Goal: Register for event/course

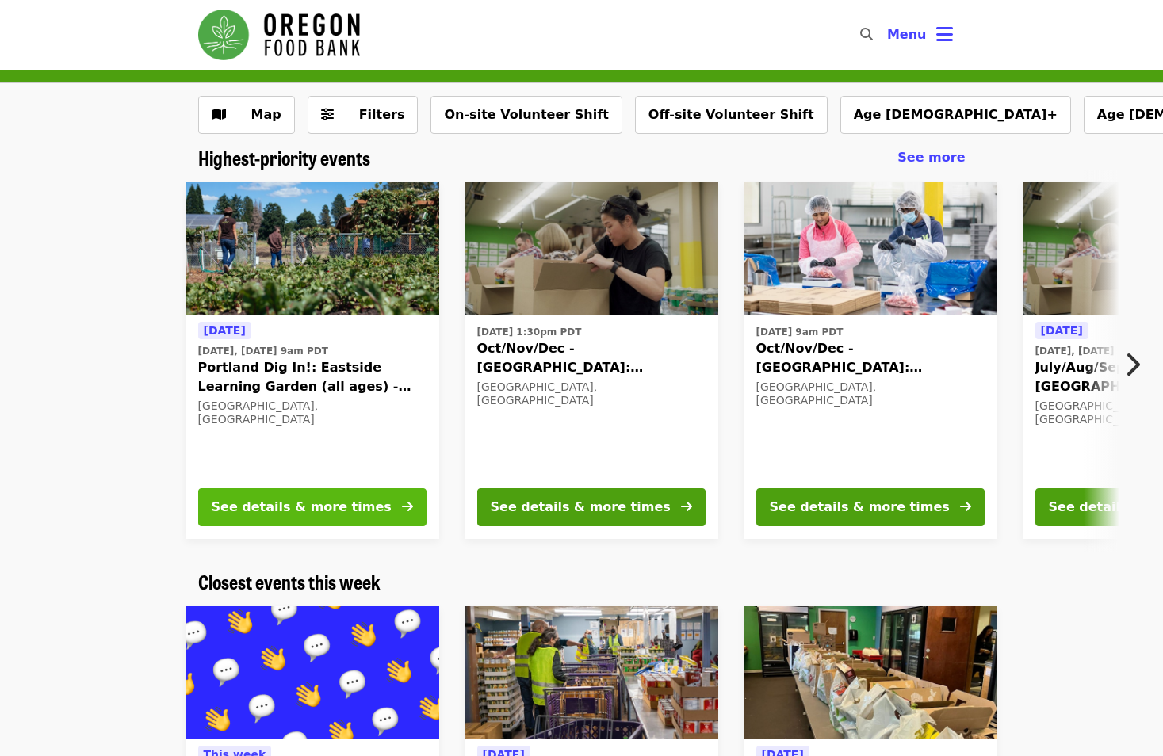
click at [350, 507] on div "See details & more times" at bounding box center [302, 507] width 180 height 19
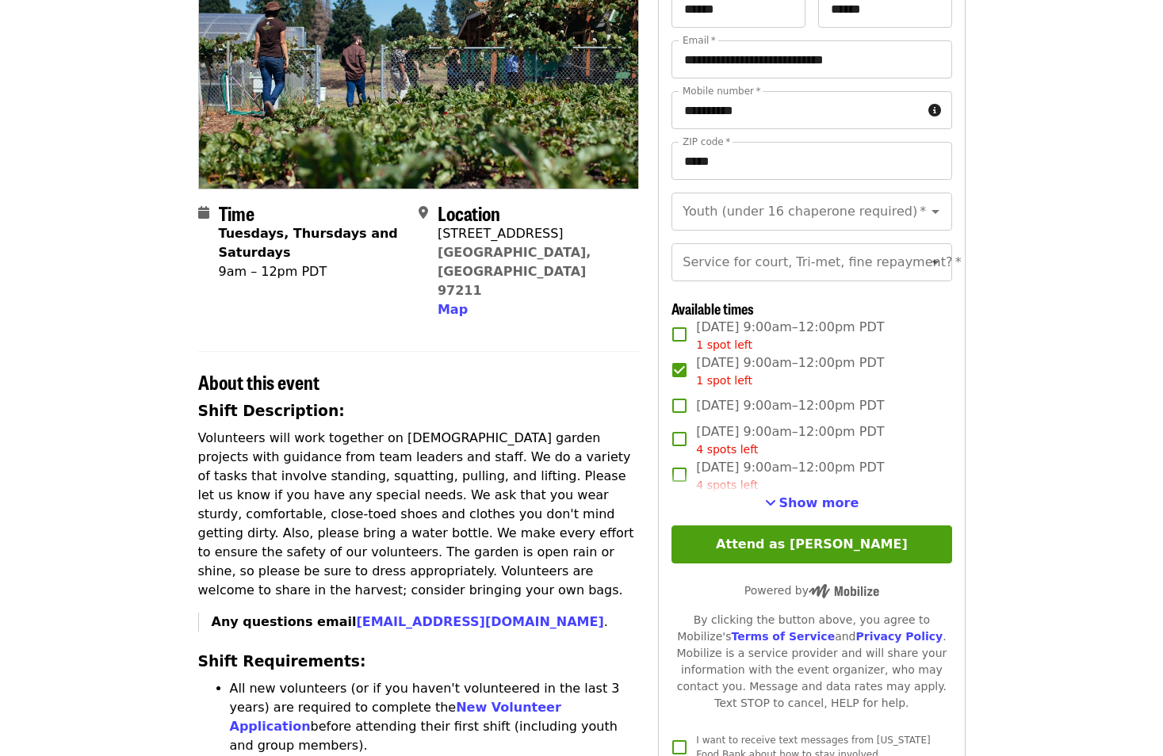
scroll to position [238, 0]
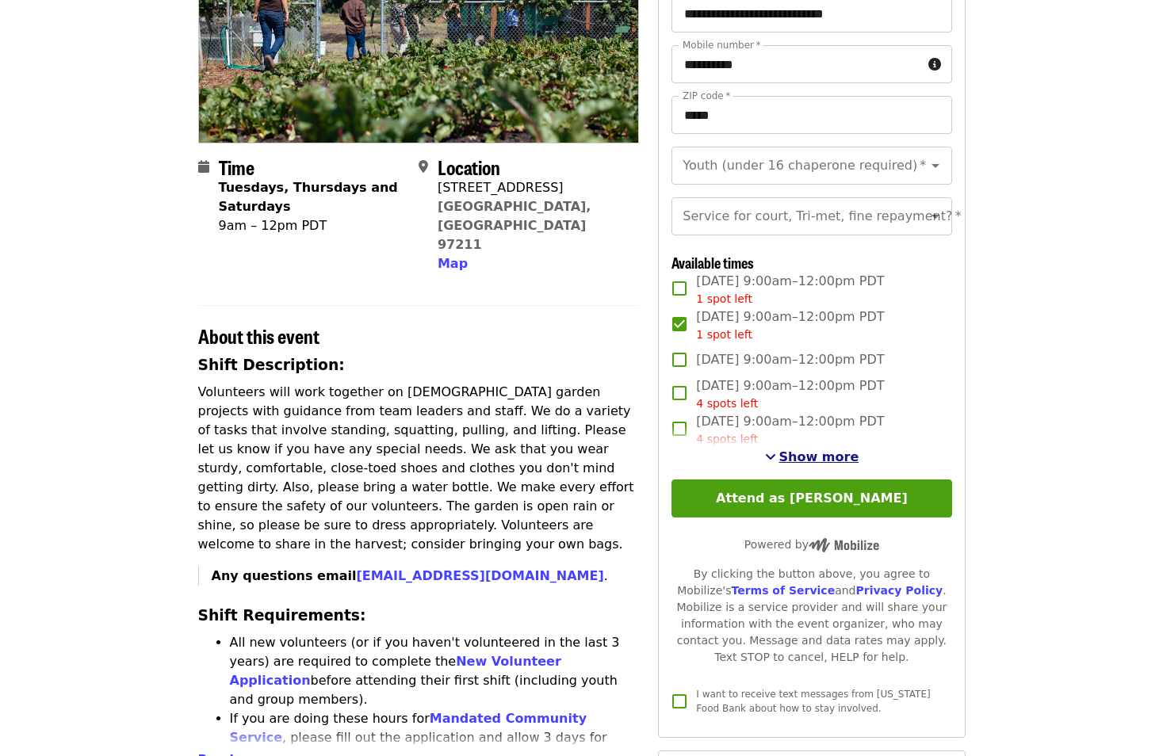
click at [808, 464] on span "Show more" at bounding box center [819, 456] width 80 height 15
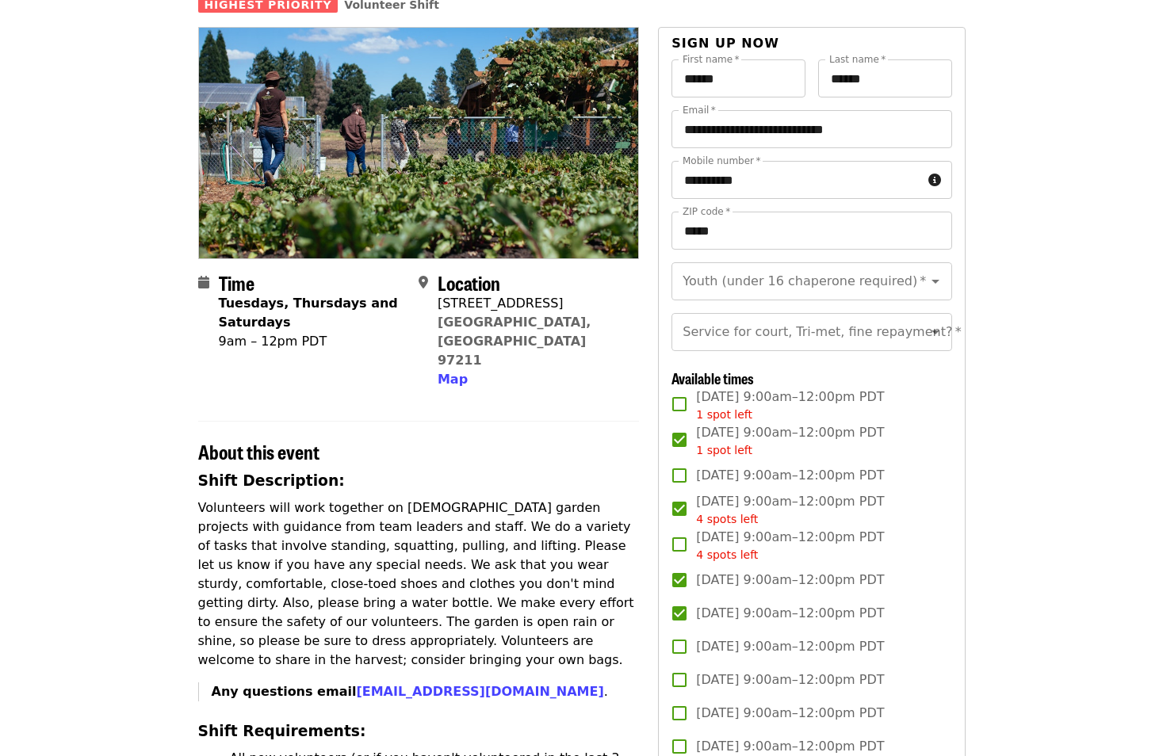
scroll to position [0, 0]
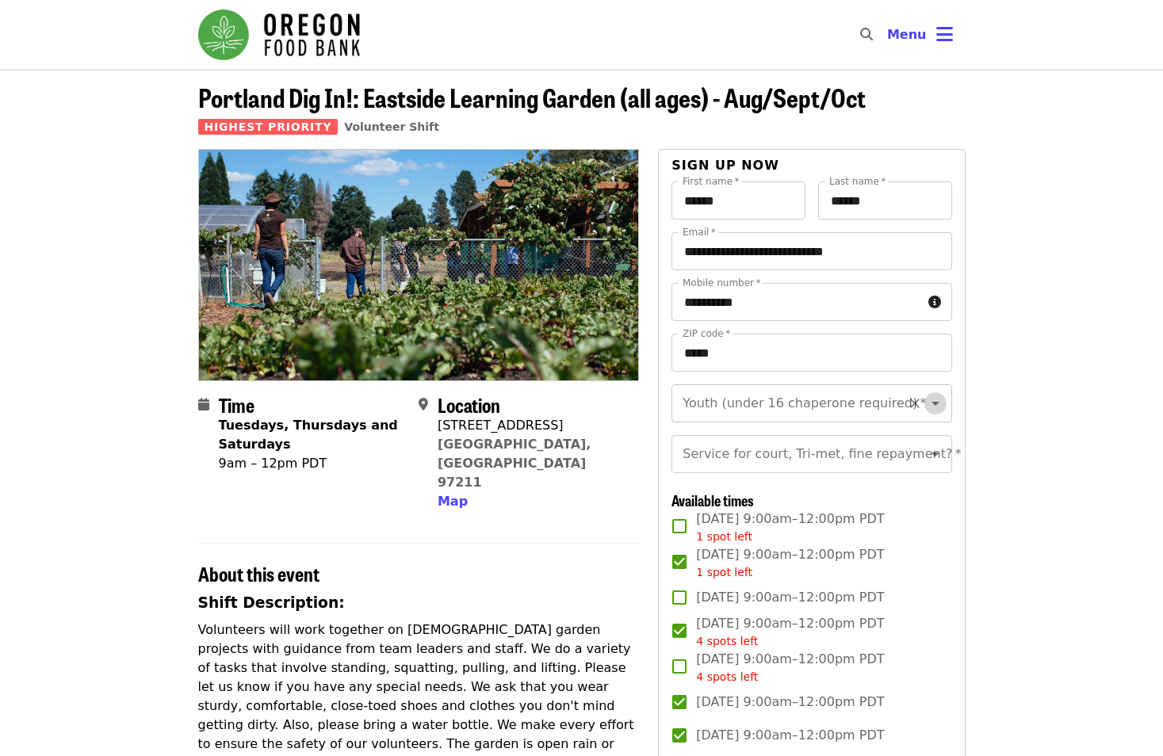
click at [926, 403] on icon "Open" at bounding box center [935, 403] width 19 height 19
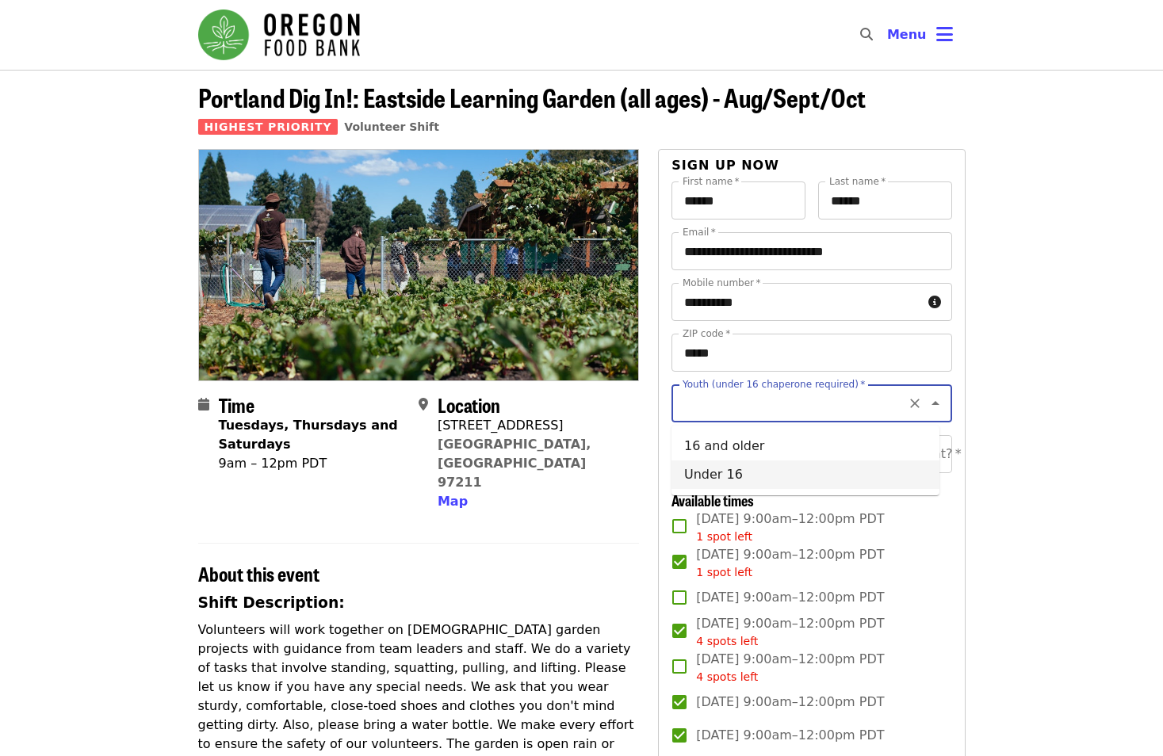
click at [717, 480] on li "Under 16" at bounding box center [805, 474] width 268 height 29
type input "********"
click at [928, 465] on div at bounding box center [924, 454] width 41 height 22
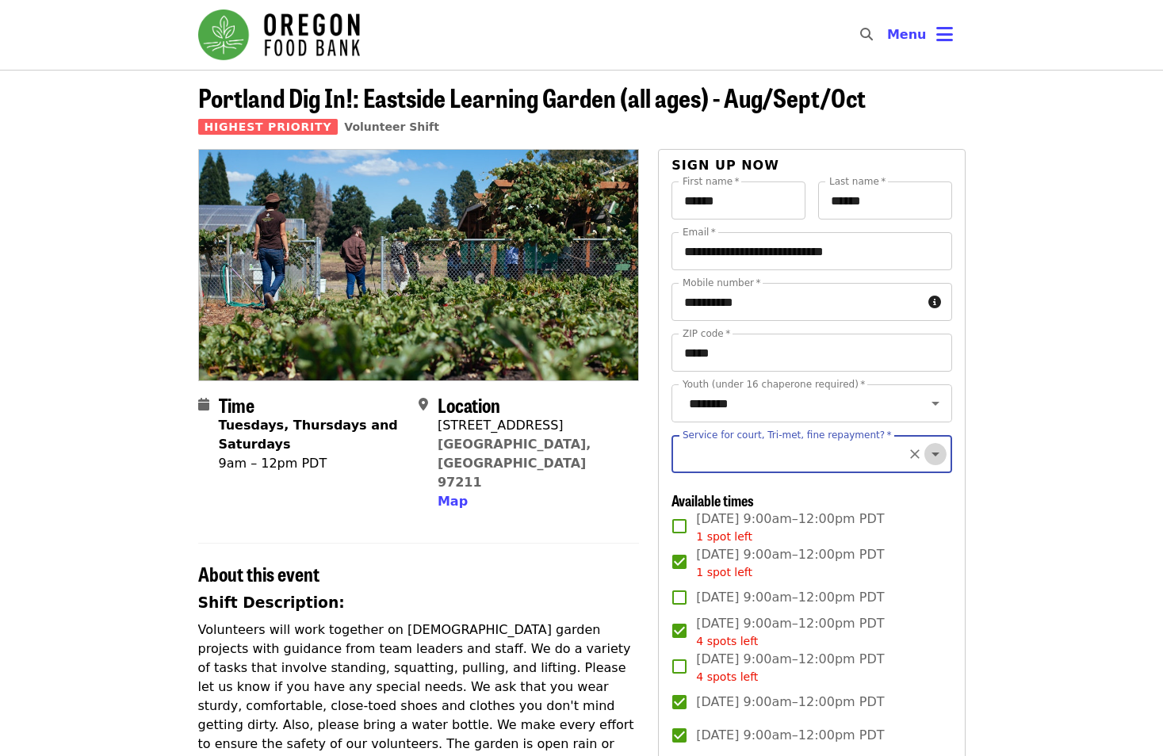
click at [927, 464] on icon "Open" at bounding box center [935, 454] width 19 height 19
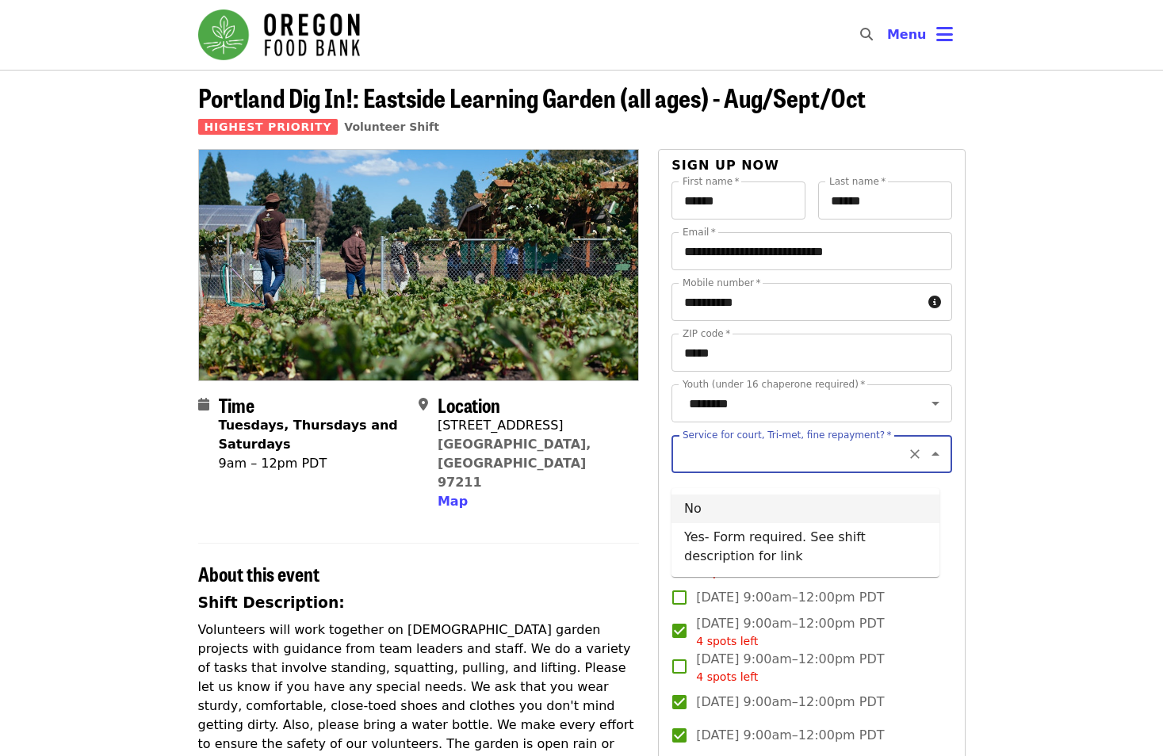
click at [697, 514] on li "No" at bounding box center [805, 509] width 268 height 29
type input "**"
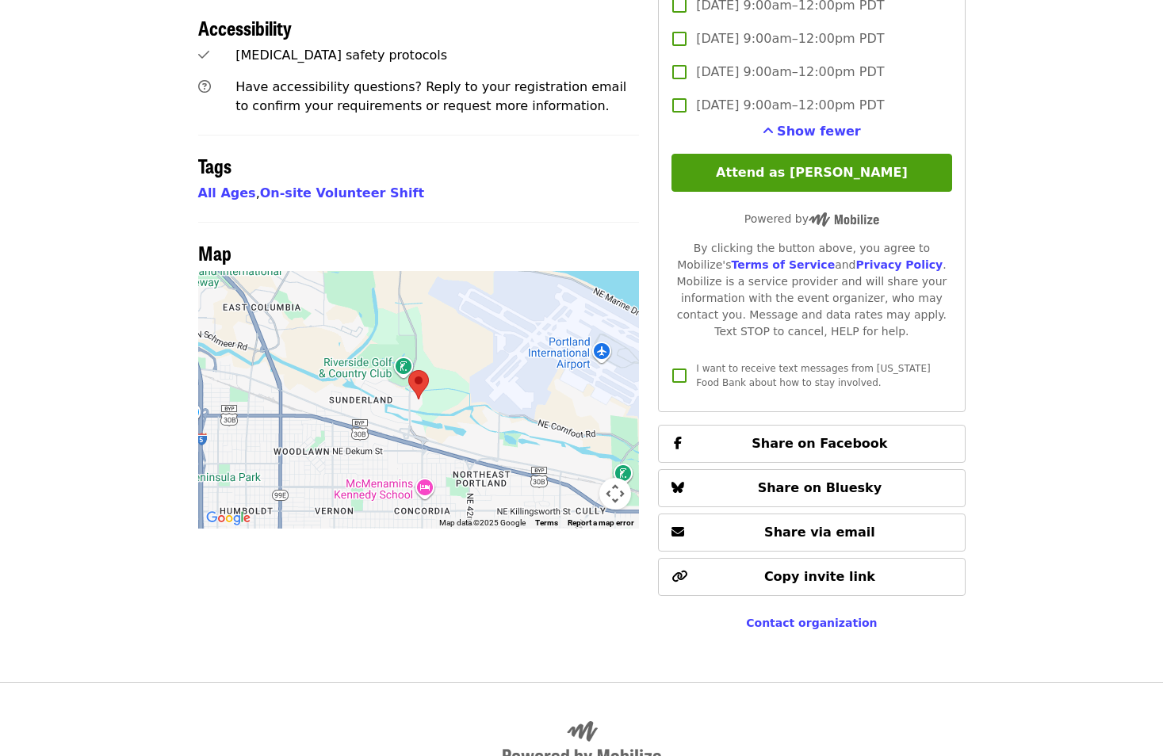
scroll to position [1030, 0]
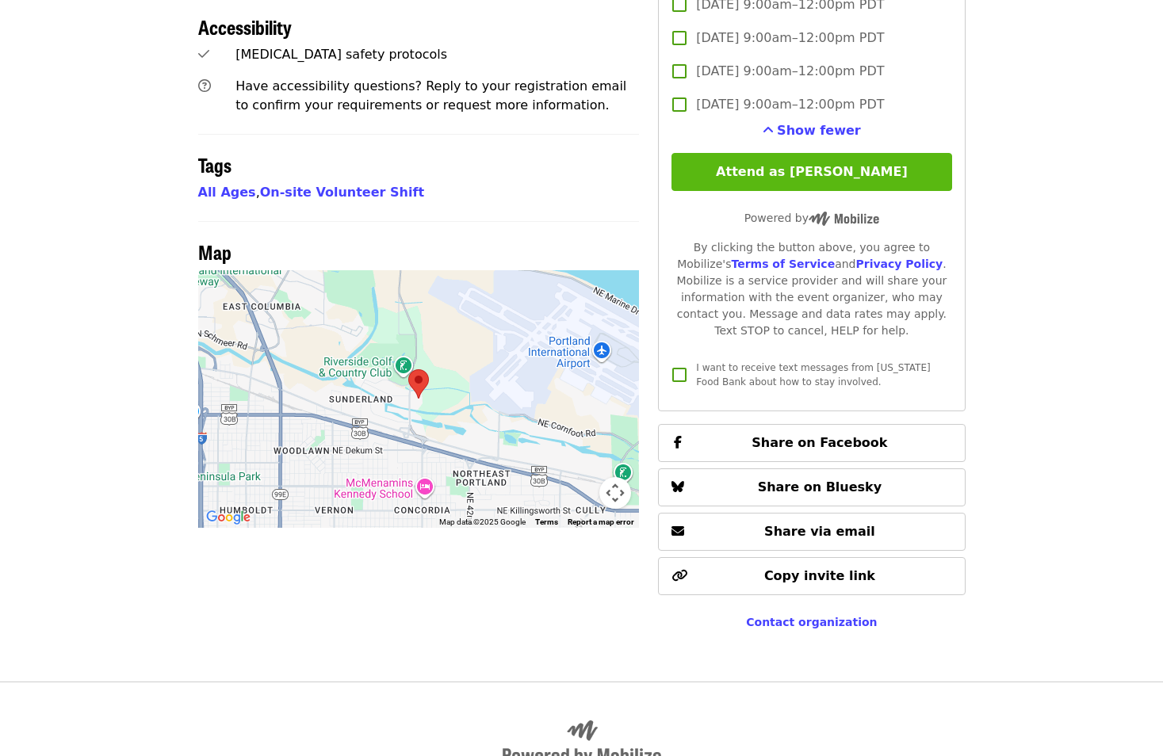
click at [771, 191] on button "Attend as [PERSON_NAME]" at bounding box center [811, 172] width 280 height 38
